Goal: Navigation & Orientation: Find specific page/section

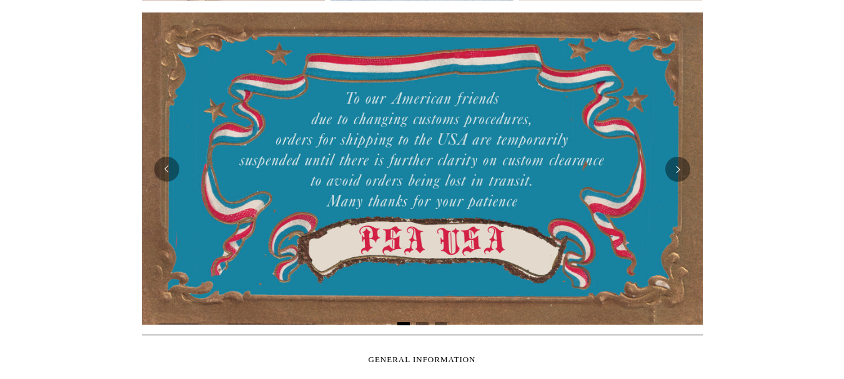
scroll to position [188, 0]
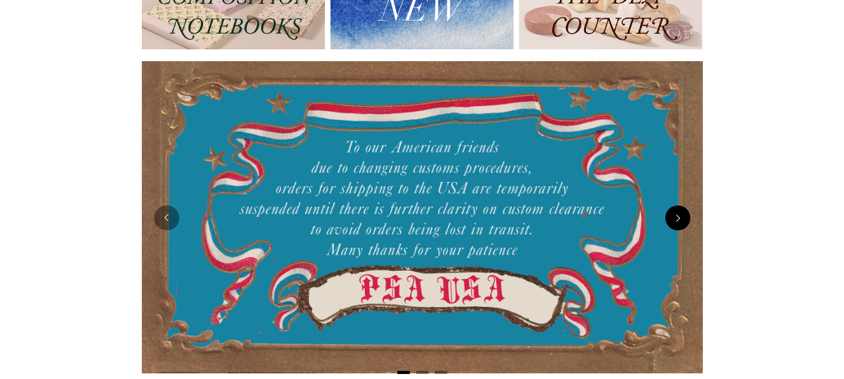
click at [681, 214] on button "Next" at bounding box center [678, 218] width 25 height 25
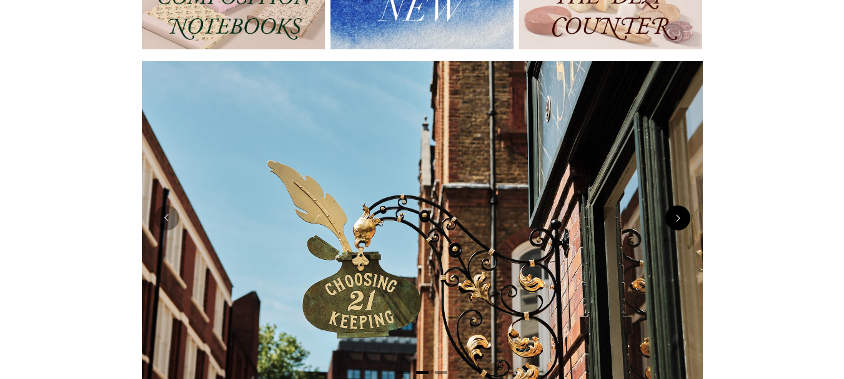
scroll to position [0, 561]
click at [674, 241] on button "Next" at bounding box center [678, 237] width 25 height 25
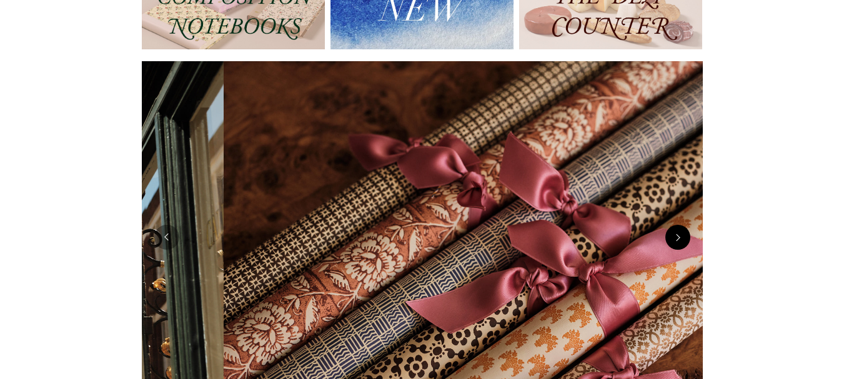
scroll to position [0, 1123]
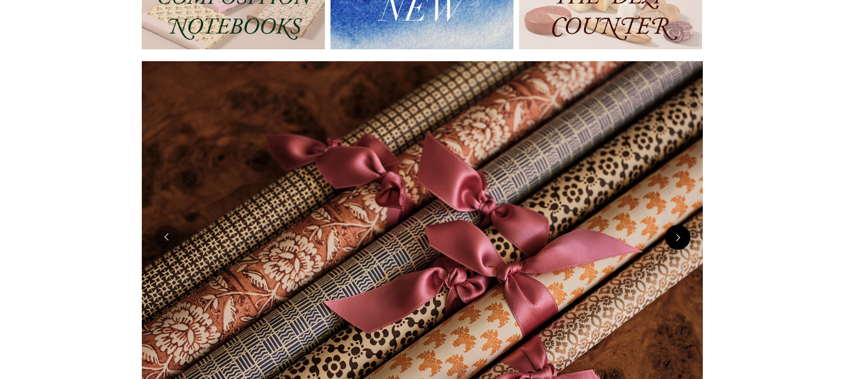
click at [678, 239] on button "Next" at bounding box center [678, 237] width 25 height 25
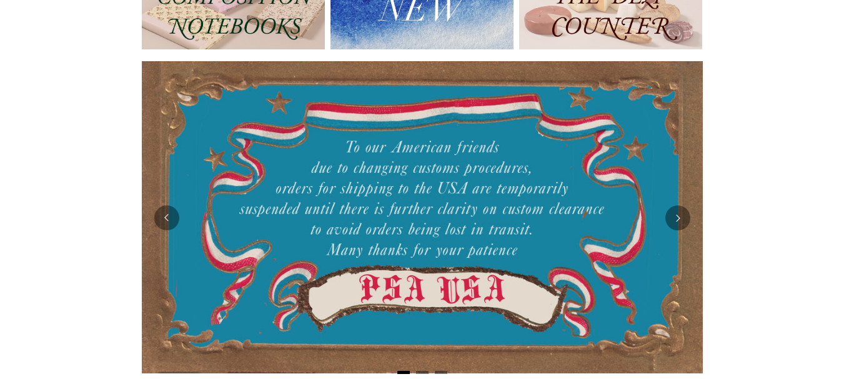
scroll to position [0, 0]
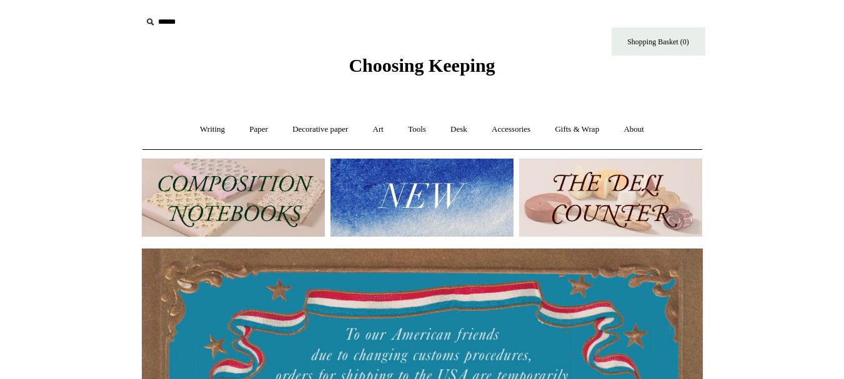
click at [450, 196] on img at bounding box center [422, 198] width 183 height 78
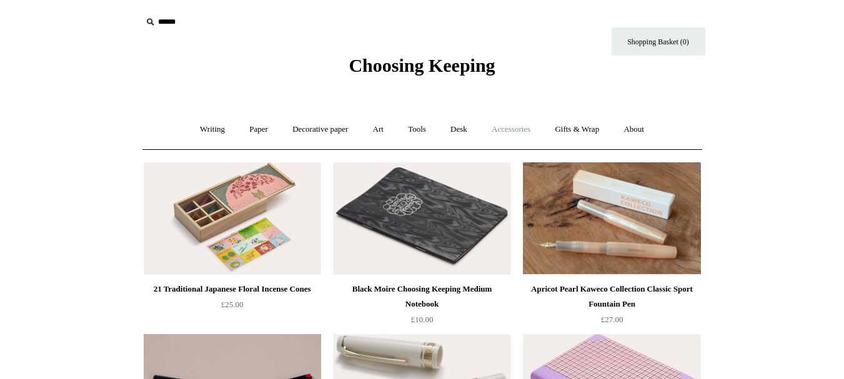
click at [496, 131] on link "Accessories +" at bounding box center [511, 129] width 61 height 33
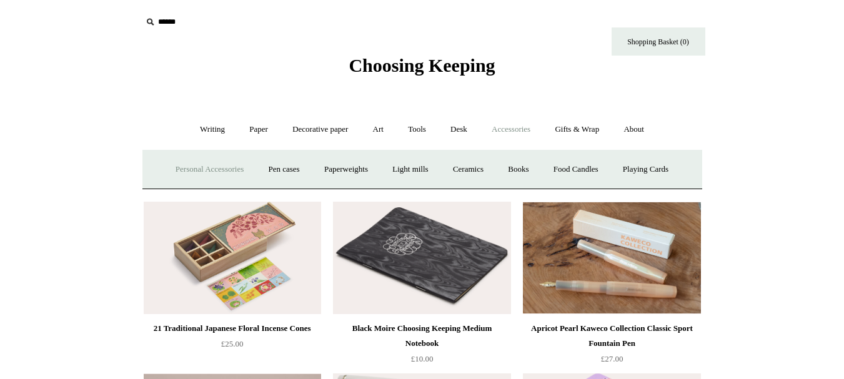
click at [211, 168] on link "Personal Accessories +" at bounding box center [209, 169] width 91 height 33
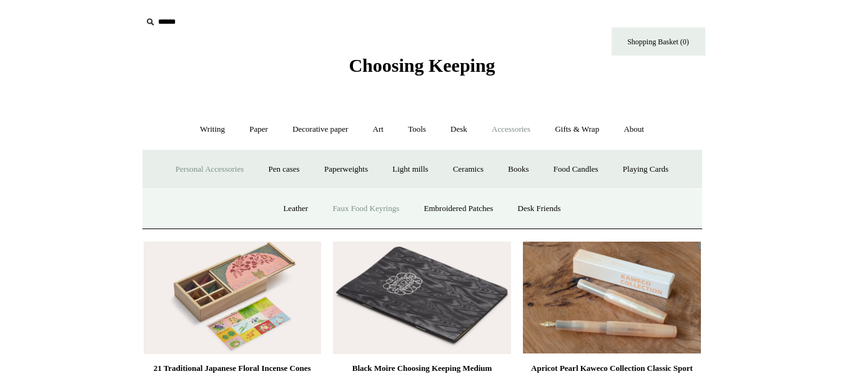
click at [370, 211] on link "Faux Food Keyrings" at bounding box center [365, 209] width 89 height 33
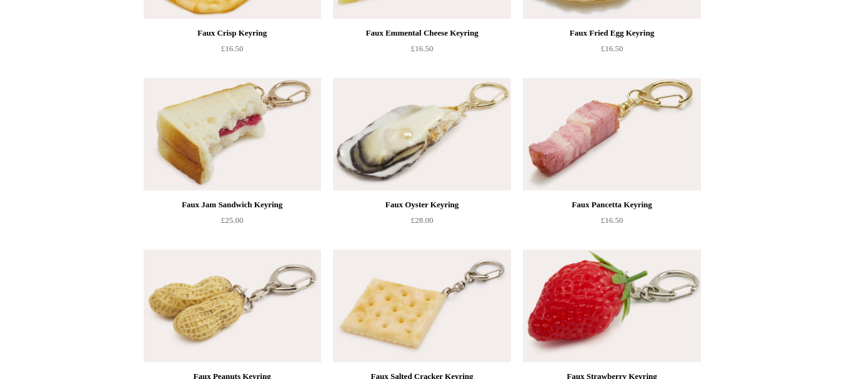
scroll to position [576, 0]
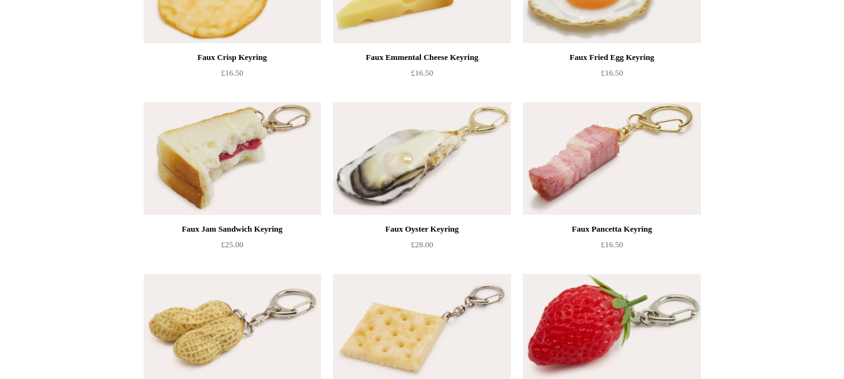
click at [208, 134] on img at bounding box center [233, 159] width 178 height 113
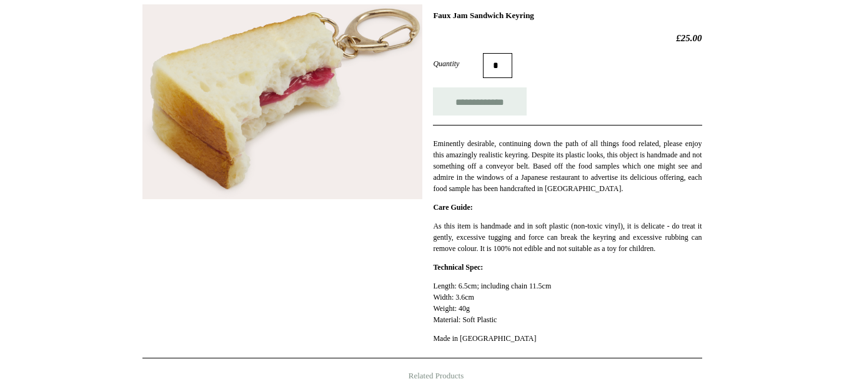
scroll to position [63, 0]
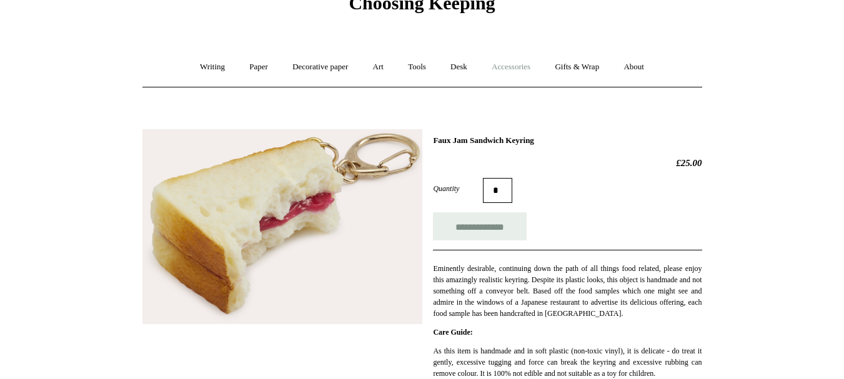
click at [507, 66] on link "Accessories +" at bounding box center [511, 67] width 61 height 33
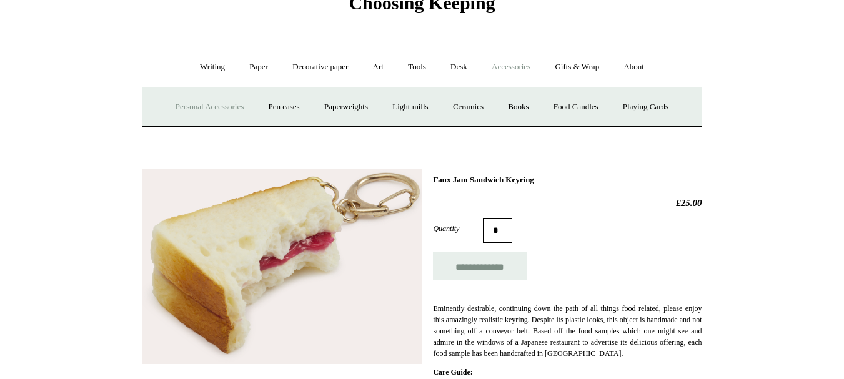
click at [203, 108] on link "Personal Accessories +" at bounding box center [209, 107] width 91 height 33
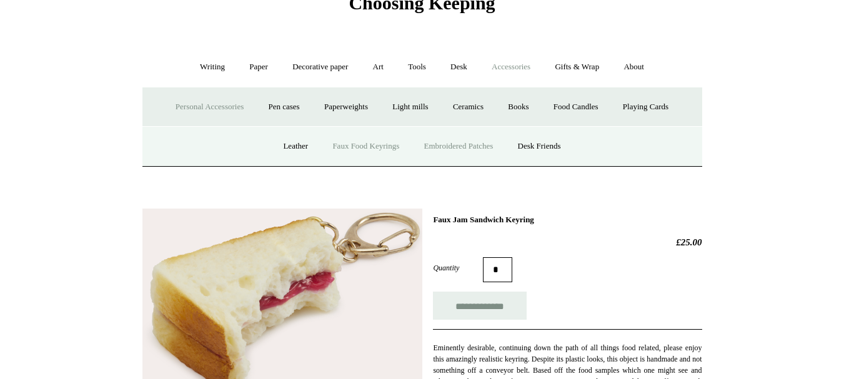
click at [456, 145] on link "Embroidered Patches" at bounding box center [459, 146] width 92 height 33
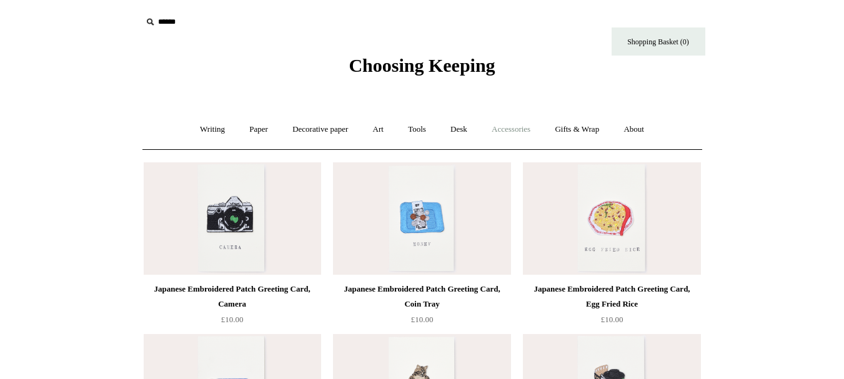
click at [509, 134] on link "Accessories +" at bounding box center [511, 129] width 61 height 33
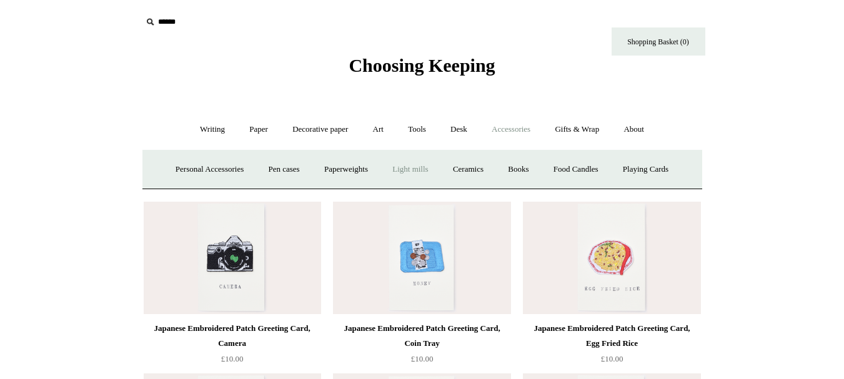
click at [411, 169] on link "Light mills" at bounding box center [410, 169] width 58 height 33
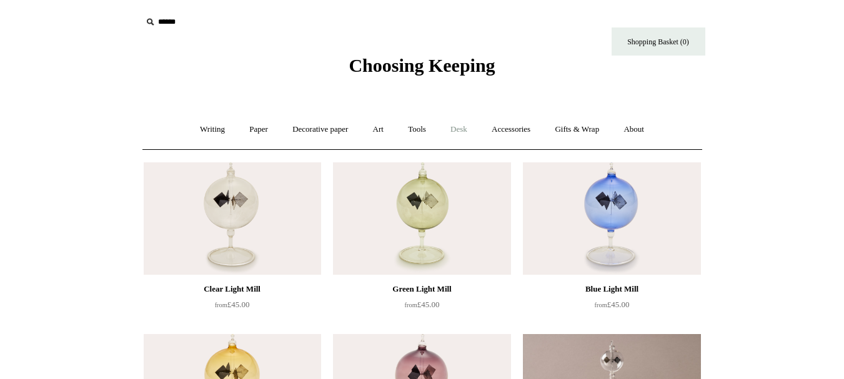
click at [466, 132] on link "Desk +" at bounding box center [458, 129] width 39 height 33
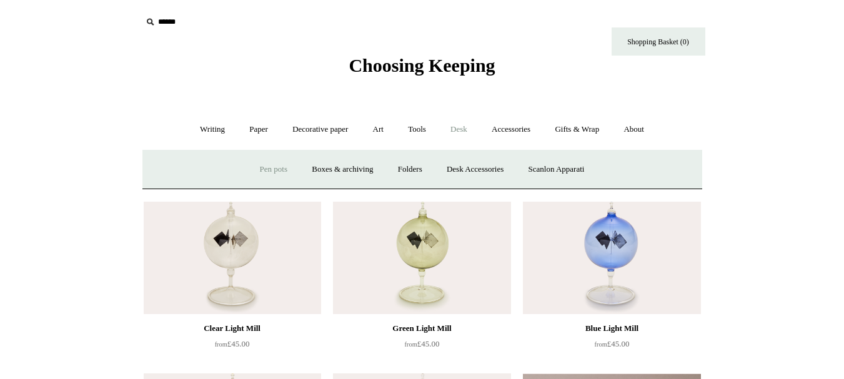
click at [266, 170] on link "Pen pots" at bounding box center [274, 169] width 50 height 33
